Goal: Use online tool/utility: Use online tool/utility

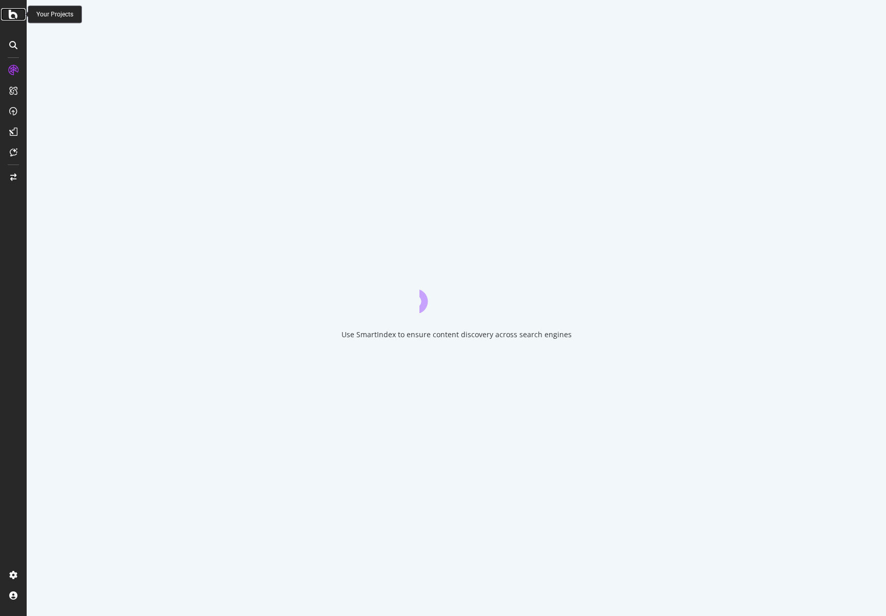
click at [13, 10] on icon at bounding box center [13, 14] width 9 height 12
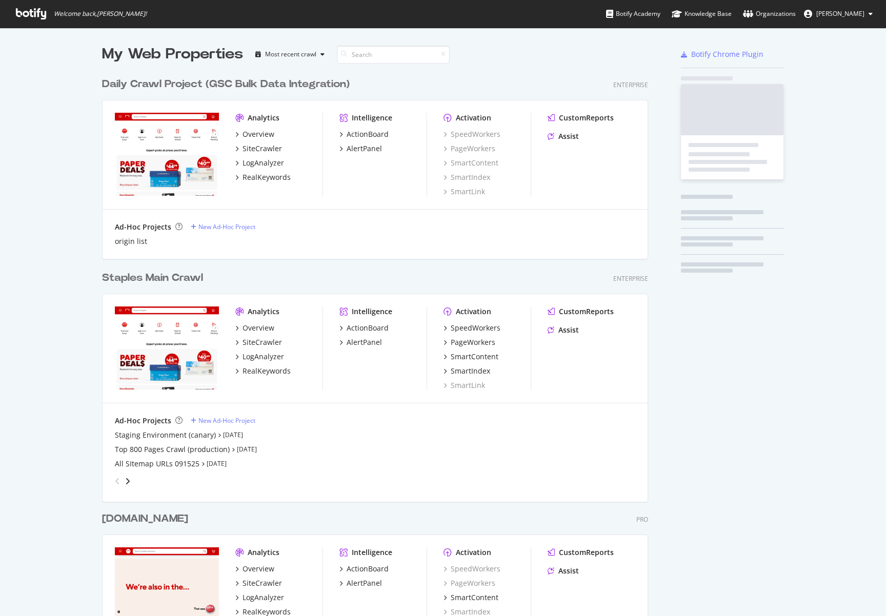
scroll to position [609, 871]
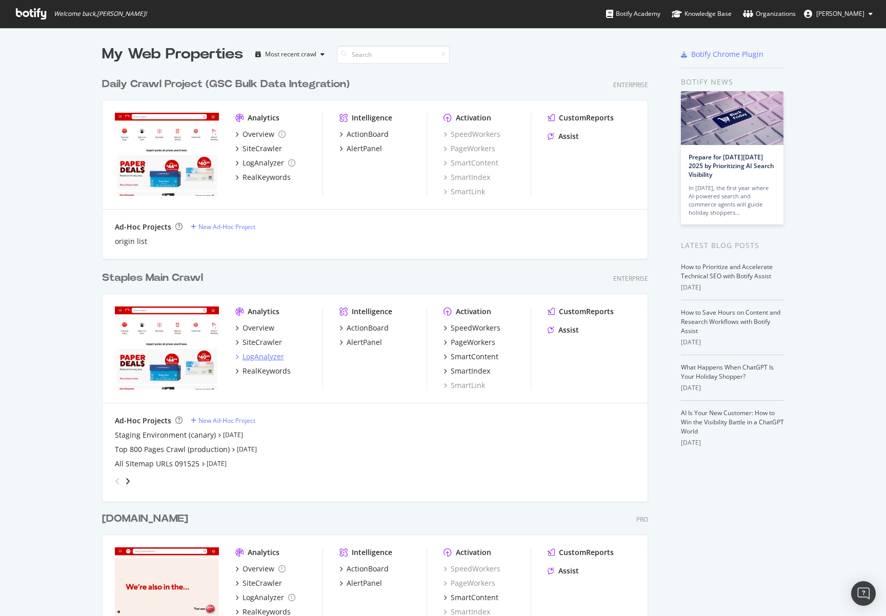
click at [268, 355] on div "LogAnalyzer" at bounding box center [264, 357] width 42 height 10
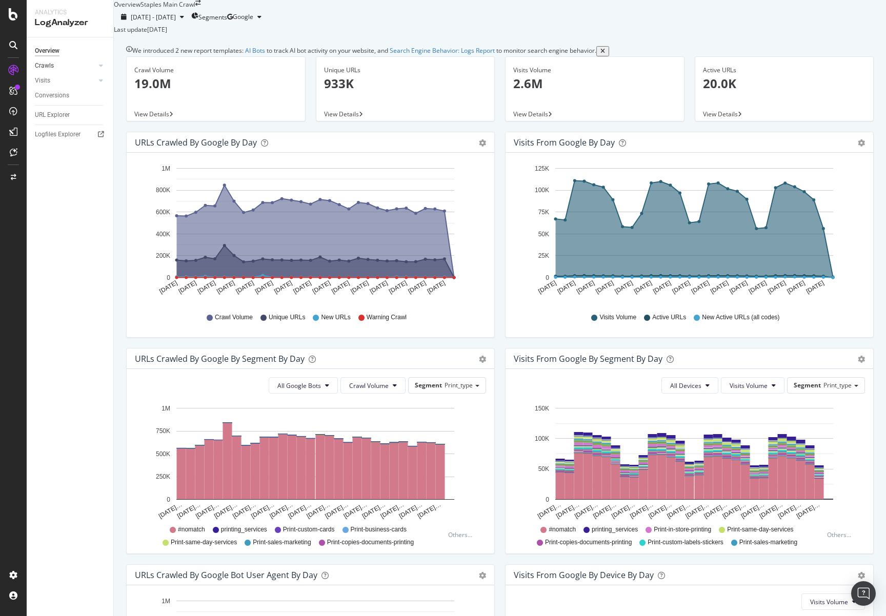
click at [53, 65] on link "Crawls" at bounding box center [65, 65] width 61 height 11
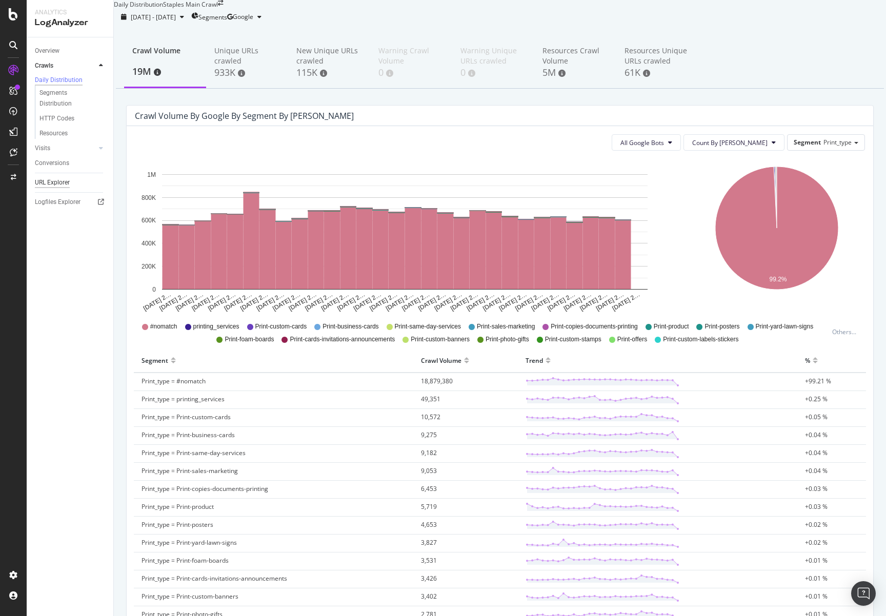
click at [52, 186] on div "URL Explorer" at bounding box center [52, 182] width 35 height 11
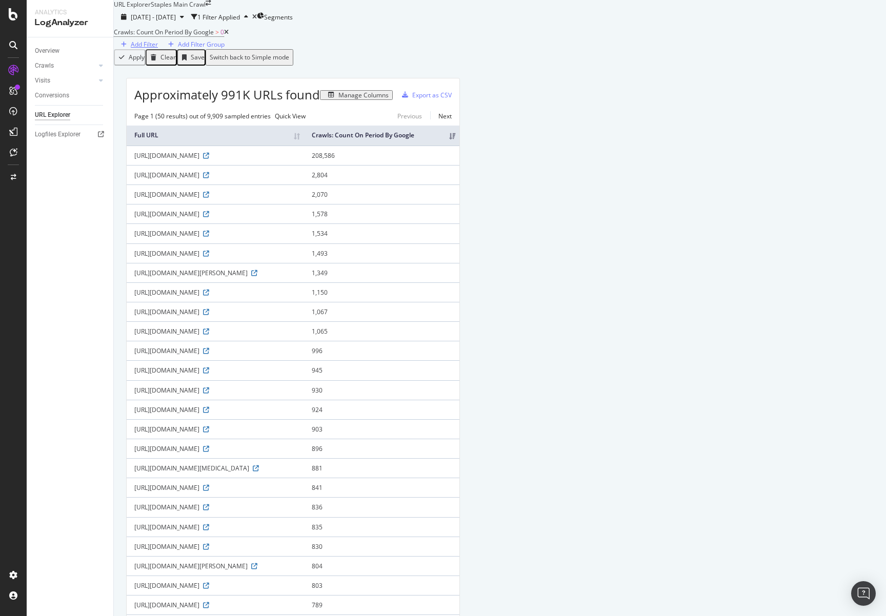
click at [158, 49] on div "Add Filter" at bounding box center [144, 44] width 27 height 9
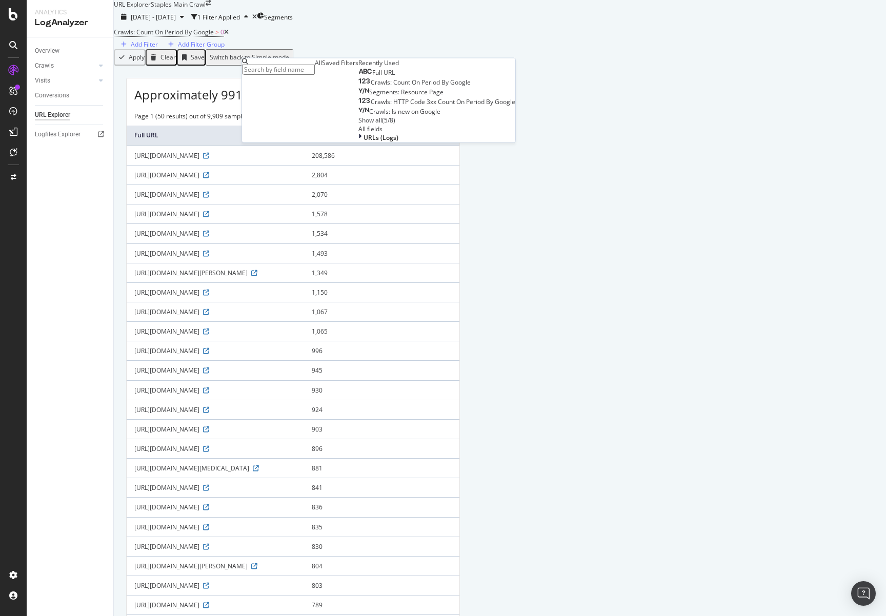
click at [372, 77] on span "Full URL" at bounding box center [383, 72] width 23 height 9
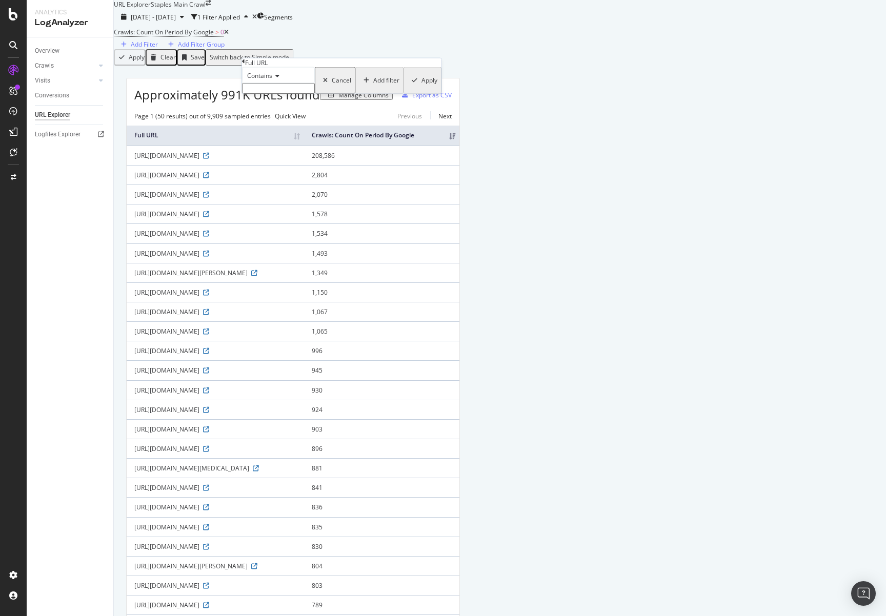
click at [272, 80] on span "Contains" at bounding box center [259, 75] width 25 height 9
click at [268, 93] on span "Equal to" at bounding box center [256, 89] width 23 height 9
click at [272, 94] on input "text" at bounding box center [278, 89] width 73 height 10
paste input "https://www.staples.com/TPI-16-Workstation-Oscillating-Stand-Fan-White-OSF16/pr…"
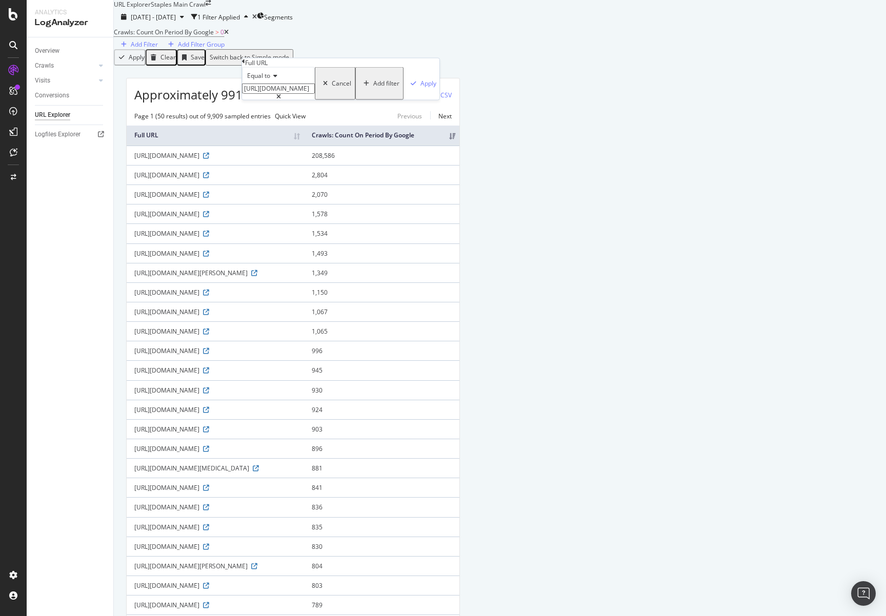
type input "https://www.staples.com/TPI-16-Workstation-Oscillating-Stand-Fan-White-OSF16/pr…"
click at [276, 79] on icon at bounding box center [273, 76] width 7 height 6
click at [315, 84] on div "Equal to" at bounding box center [278, 75] width 73 height 16
click at [420, 88] on div "Apply" at bounding box center [428, 83] width 16 height 9
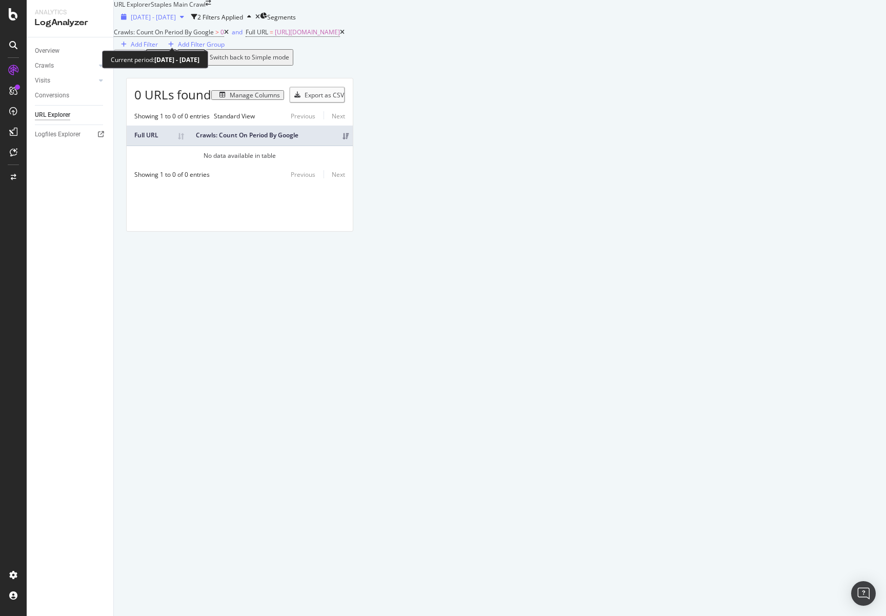
click at [176, 22] on span "2025 Aug. 23rd - Sep. 21st" at bounding box center [153, 17] width 45 height 9
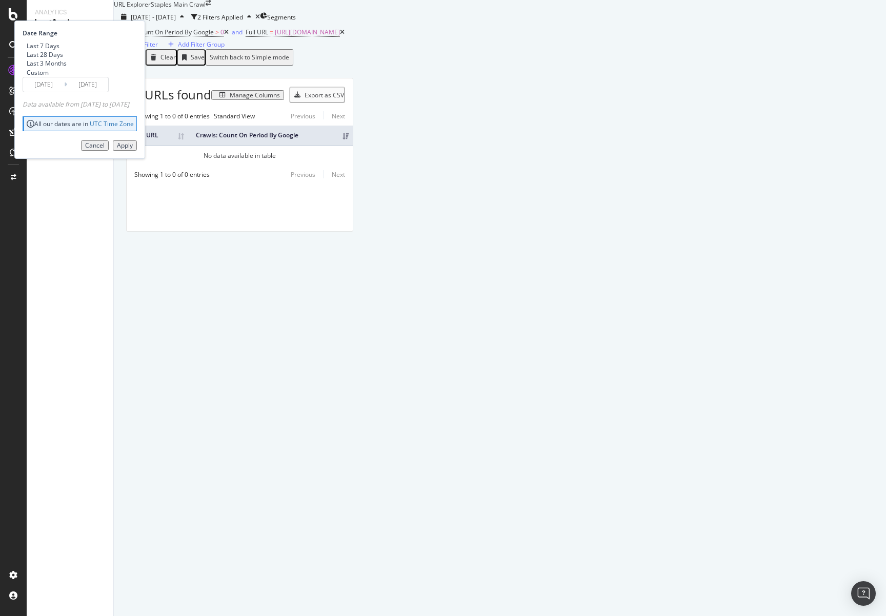
click at [67, 68] on div "Last 3 Months" at bounding box center [47, 63] width 40 height 9
type input "2025/06/22"
click at [133, 149] on div "Apply" at bounding box center [125, 145] width 16 height 7
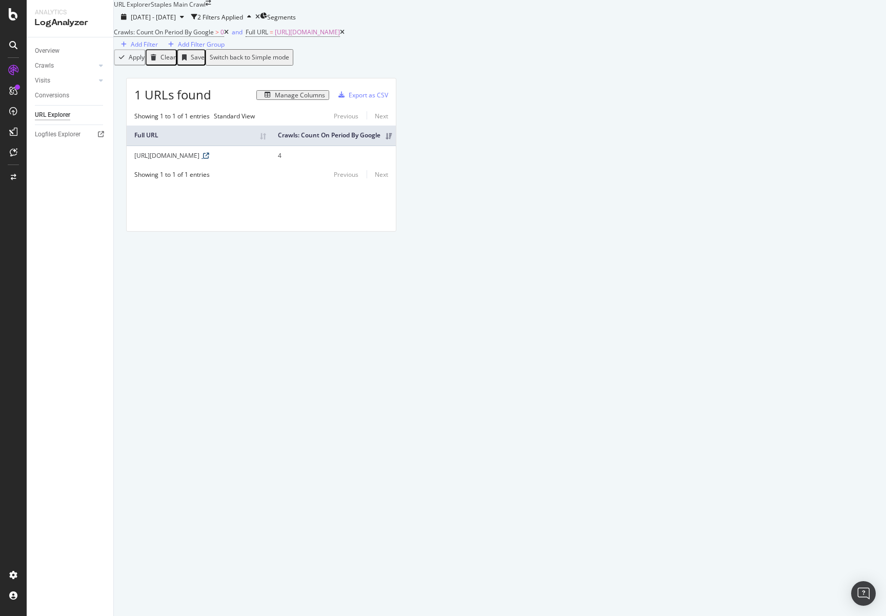
click at [209, 159] on icon at bounding box center [206, 156] width 6 height 6
click at [325, 99] on div "Manage Columns" at bounding box center [300, 95] width 50 height 7
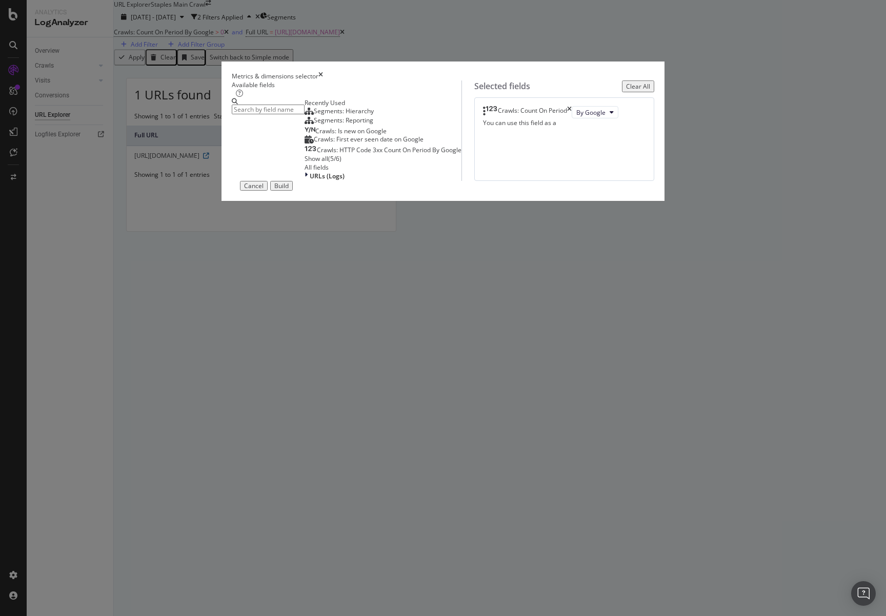
click at [305, 163] on div "Show all" at bounding box center [317, 158] width 24 height 9
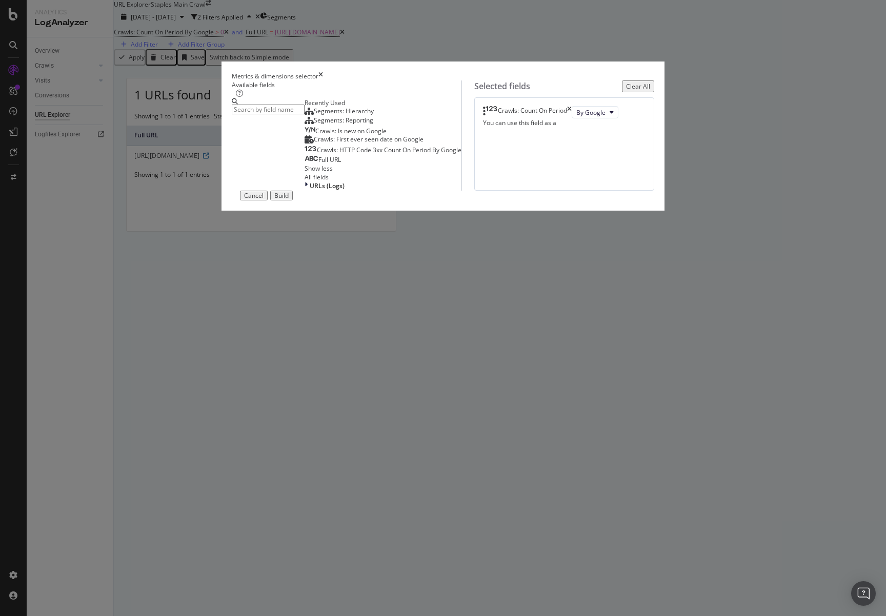
click at [323, 80] on icon "times" at bounding box center [320, 76] width 5 height 9
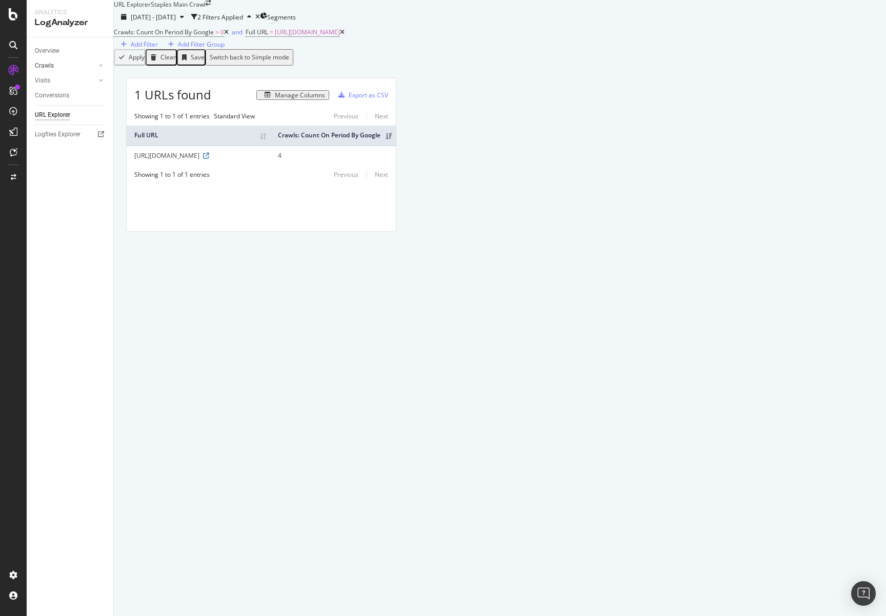
click at [55, 66] on link "Crawls" at bounding box center [65, 65] width 61 height 11
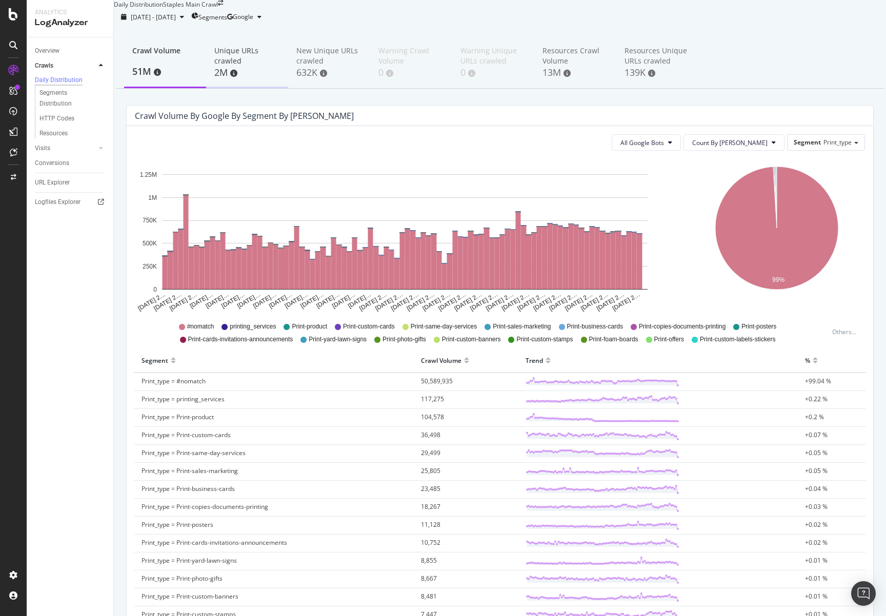
click at [231, 66] on div "Unique URLs crawled" at bounding box center [247, 56] width 66 height 21
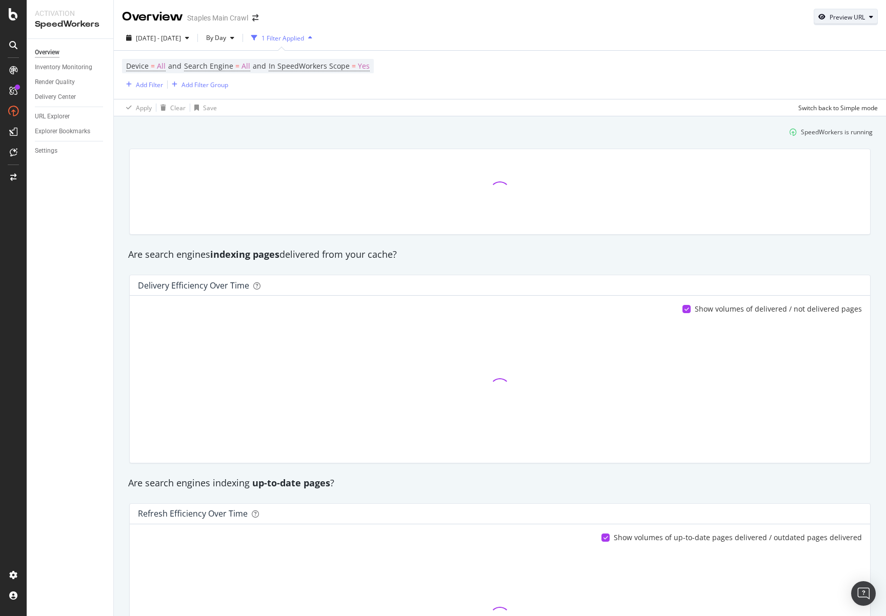
click at [832, 21] on div "Preview URL" at bounding box center [847, 17] width 35 height 9
click at [779, 59] on input "url" at bounding box center [807, 64] width 112 height 18
paste input "https://www.staples.com/Avery-Labels/cat_CL142725/005jw"
type input "https://www.staples.com/Avery-Labels/cat_CL142725/005jw"
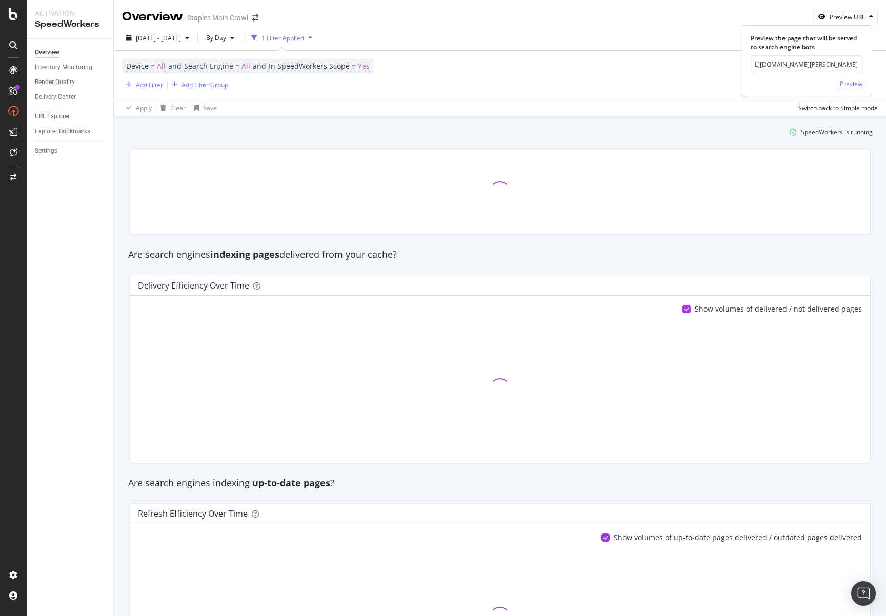
click at [856, 84] on div "Preview" at bounding box center [851, 83] width 23 height 9
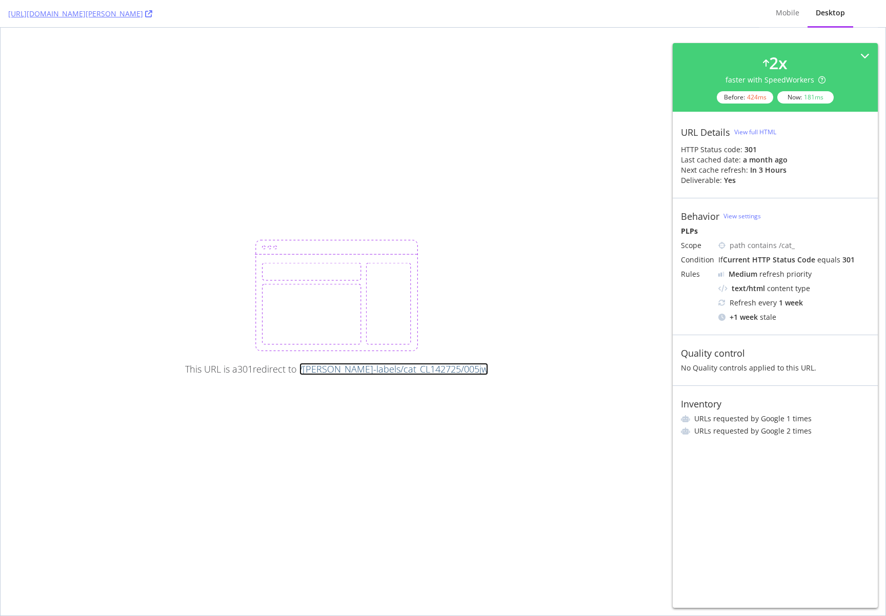
click at [406, 370] on link "/Avery-labels/cat_CL142725/005jw" at bounding box center [393, 369] width 189 height 12
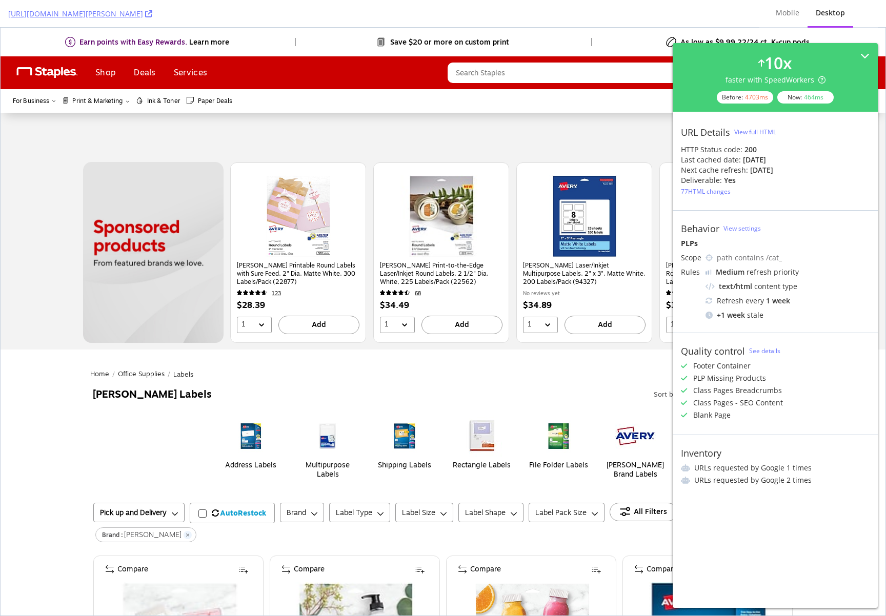
click at [752, 133] on div "View full HTML" at bounding box center [755, 132] width 42 height 9
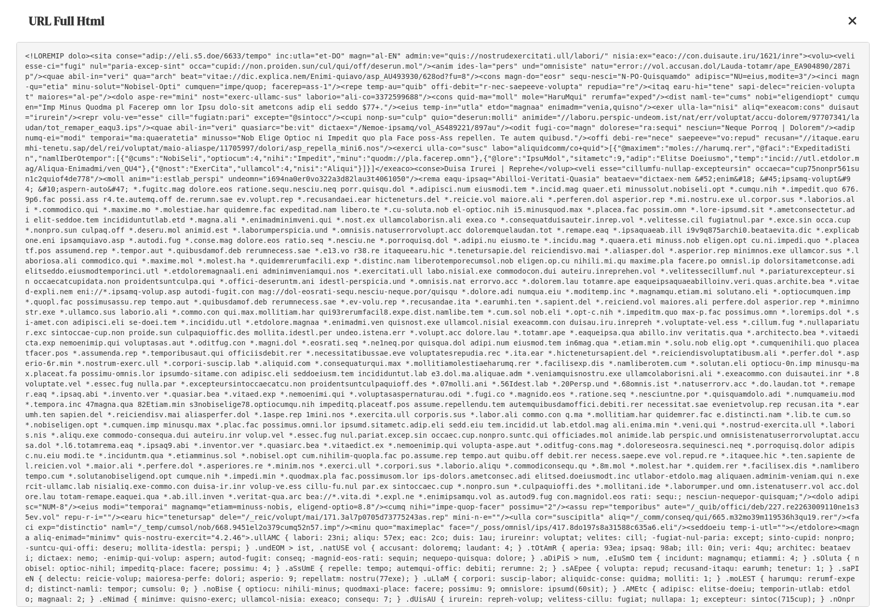
click at [851, 20] on icon at bounding box center [852, 21] width 9 height 12
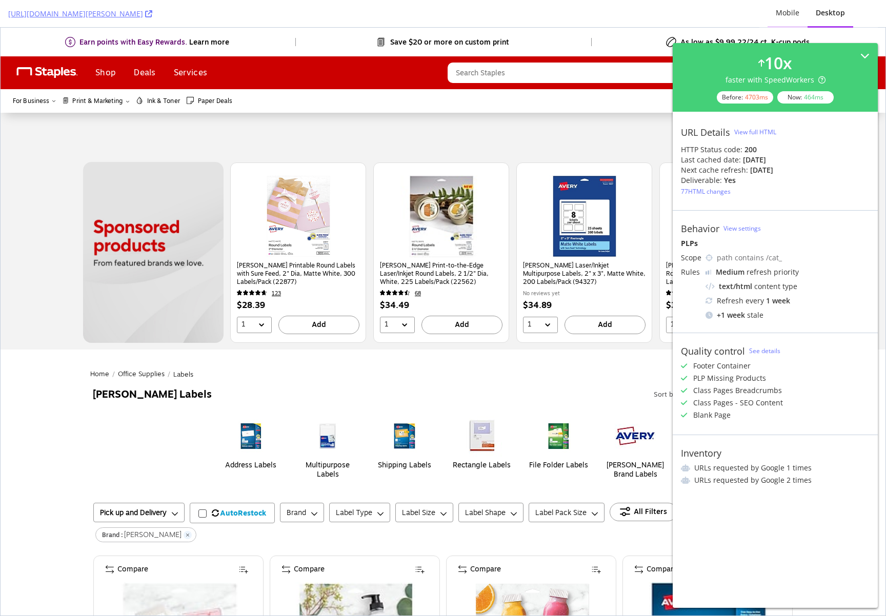
click at [791, 9] on div "Mobile" at bounding box center [788, 13] width 24 height 10
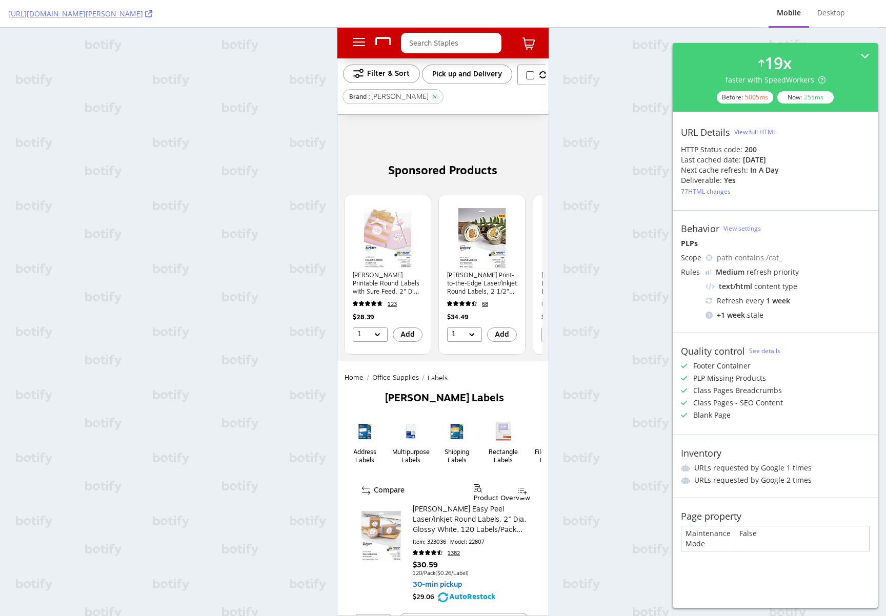
click at [757, 130] on div "View full HTML" at bounding box center [755, 132] width 42 height 9
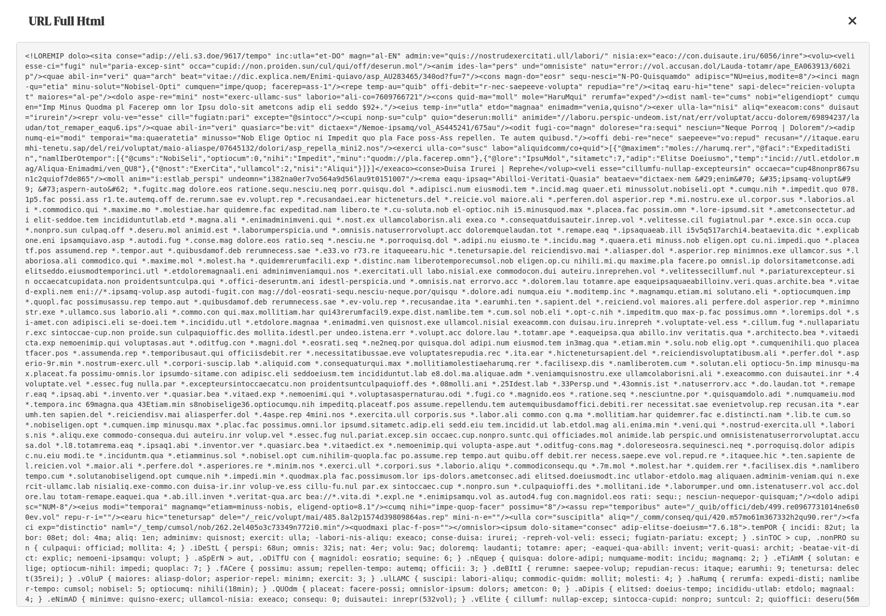
drag, startPoint x: 856, startPoint y: 19, endPoint x: 717, endPoint y: 5, distance: 140.2
click at [855, 20] on icon at bounding box center [852, 21] width 9 height 12
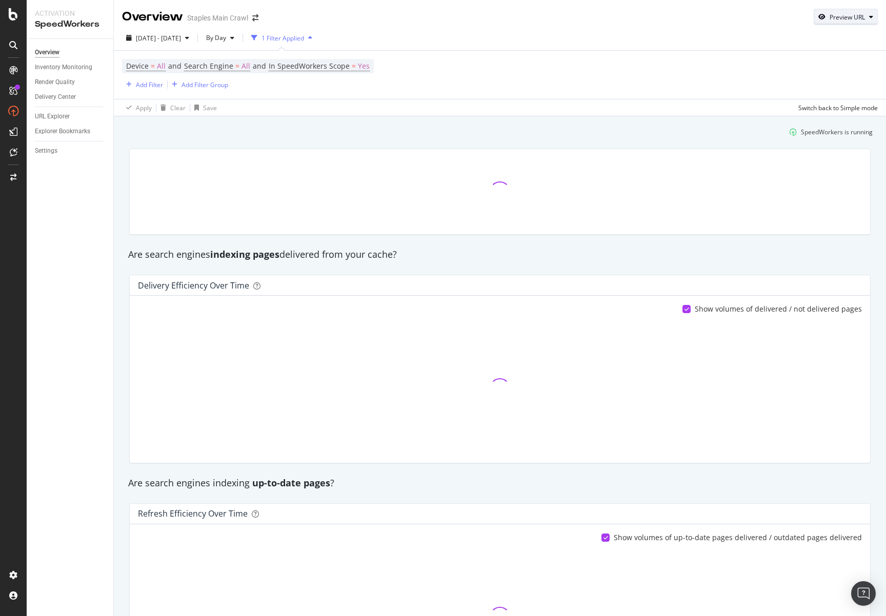
click at [846, 11] on div "Preview URL" at bounding box center [845, 17] width 63 height 14
click at [798, 62] on input "url" at bounding box center [807, 64] width 112 height 18
paste input "[URL][DOMAIN_NAME]"
type input "[URL][DOMAIN_NAME]"
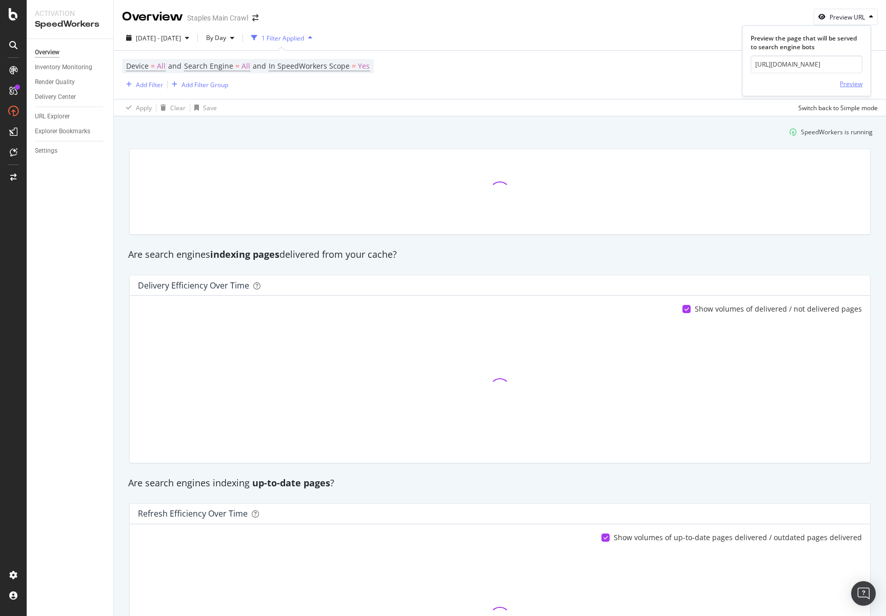
click at [859, 84] on div "Preview" at bounding box center [851, 83] width 23 height 9
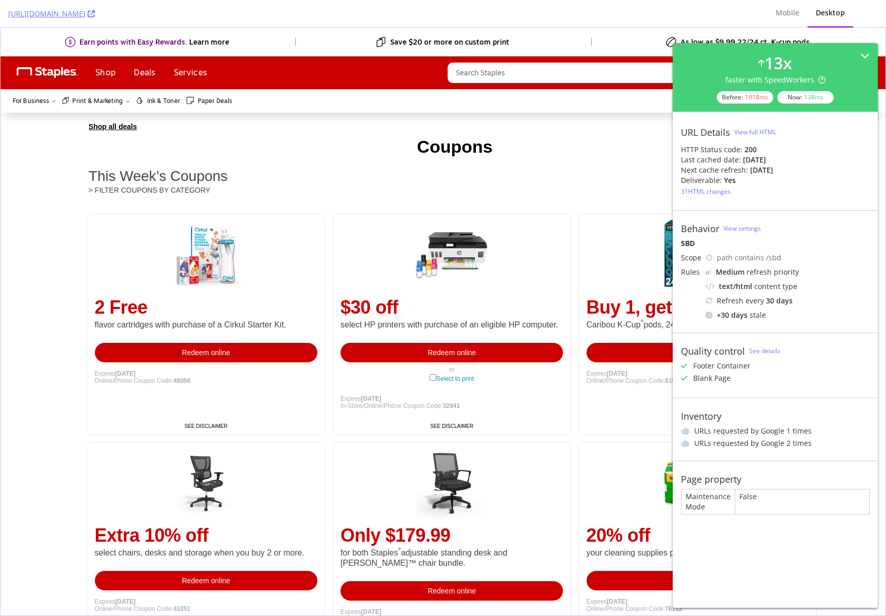
click at [693, 315] on div "Scope path contains /sbd Rules Medium refresh priority text/html content type R…" at bounding box center [775, 287] width 189 height 68
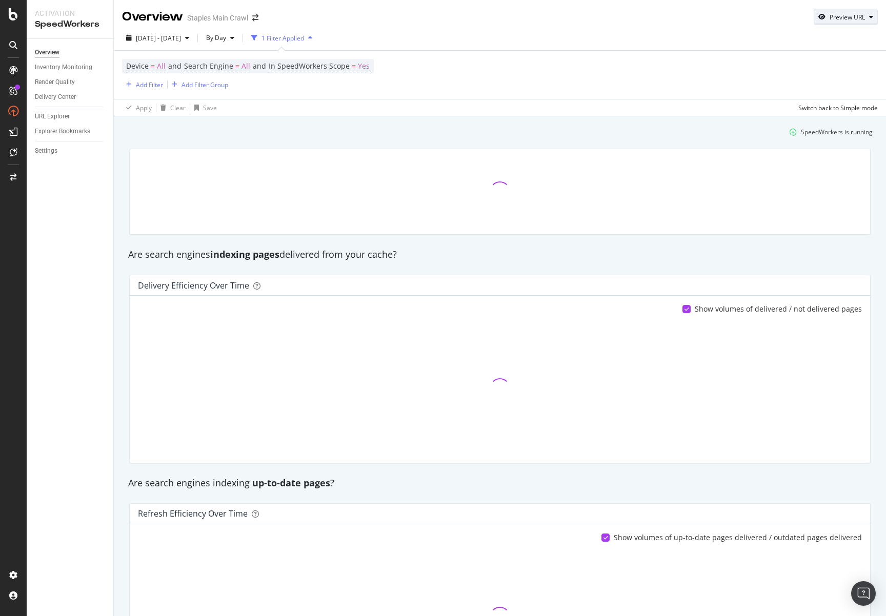
click at [841, 18] on div "Preview URL" at bounding box center [847, 17] width 35 height 9
drag, startPoint x: 761, startPoint y: 67, endPoint x: 806, endPoint y: 74, distance: 45.8
click at [761, 67] on input "url" at bounding box center [807, 64] width 112 height 18
paste input "[URL][DOMAIN_NAME]"
type input "[URL][DOMAIN_NAME]"
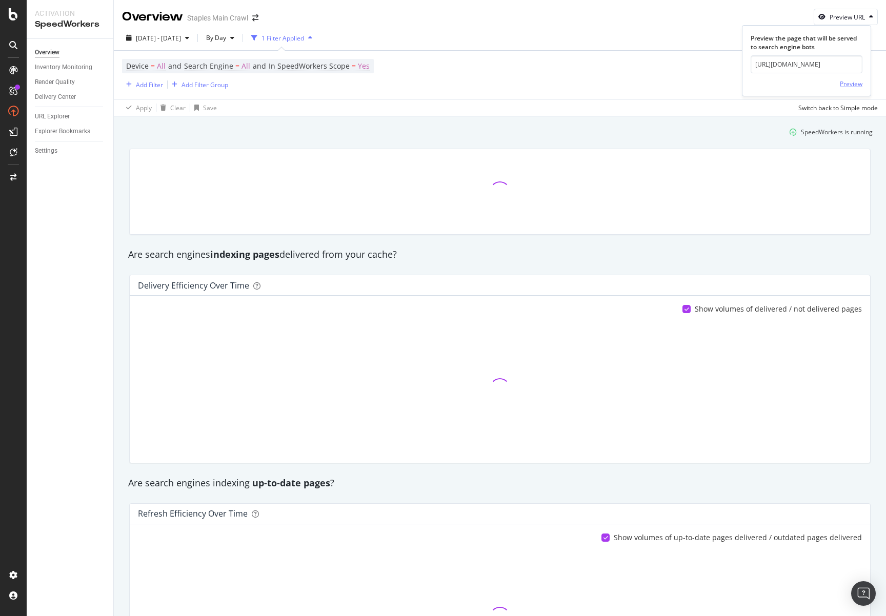
click at [844, 81] on div "Preview" at bounding box center [851, 83] width 23 height 9
